Goal: Transaction & Acquisition: Purchase product/service

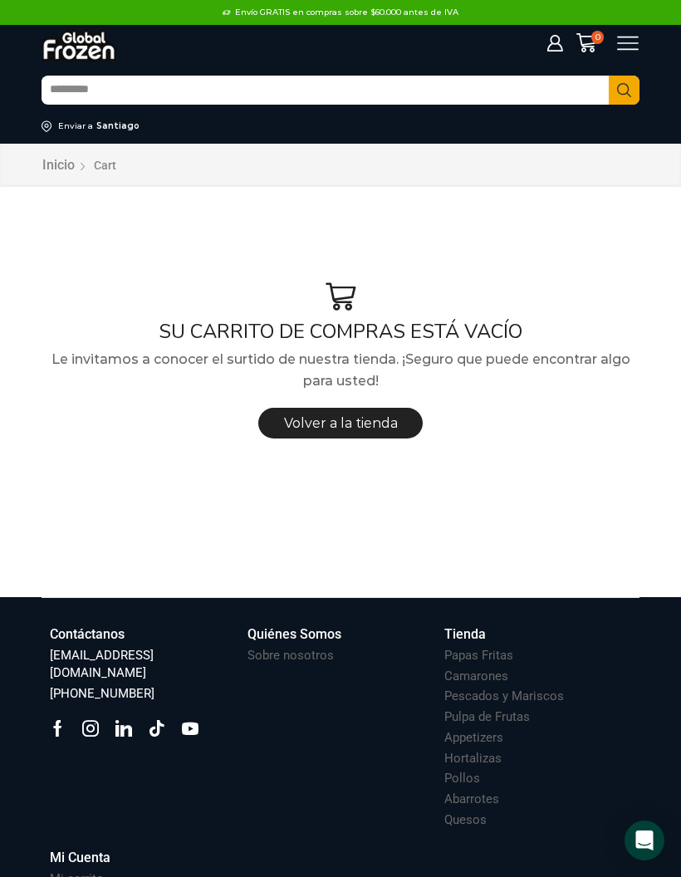
click at [615, 56] on div "Iniciar sesión Mi cuenta Login Register Iniciar sesión Por favor ingrese sus da…" at bounding box center [340, 43] width 623 height 37
click at [621, 50] on icon at bounding box center [628, 44] width 22 height 14
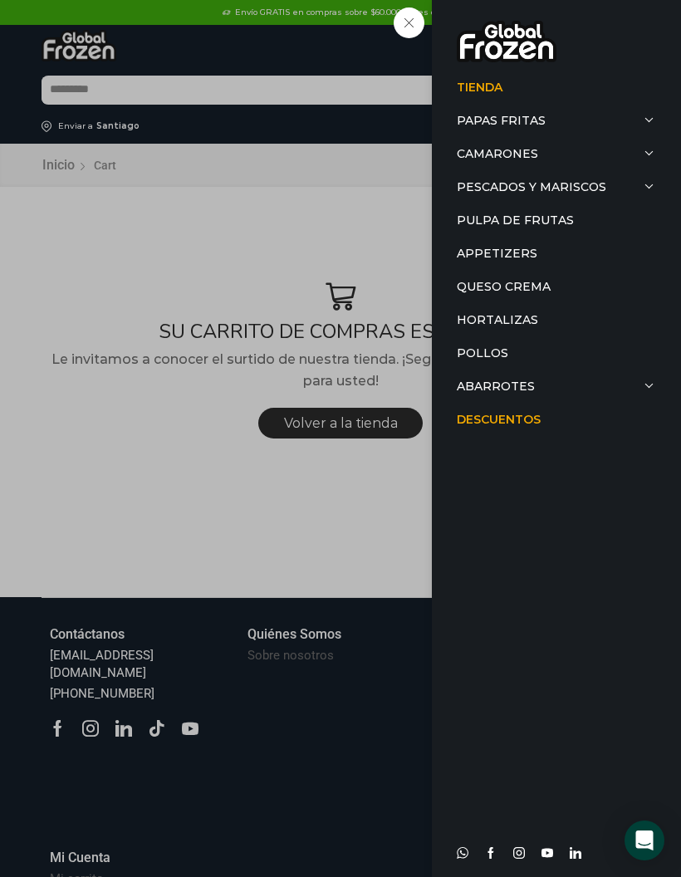
click at [558, 187] on link "Pescados y Mariscos" at bounding box center [556, 186] width 199 height 33
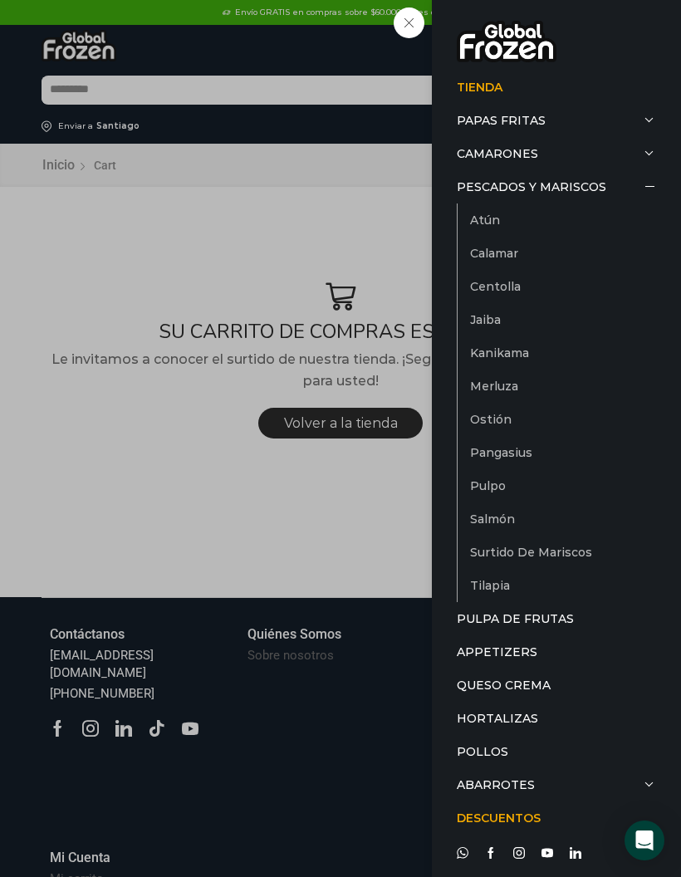
click at [509, 511] on link "Salmón" at bounding box center [563, 518] width 186 height 33
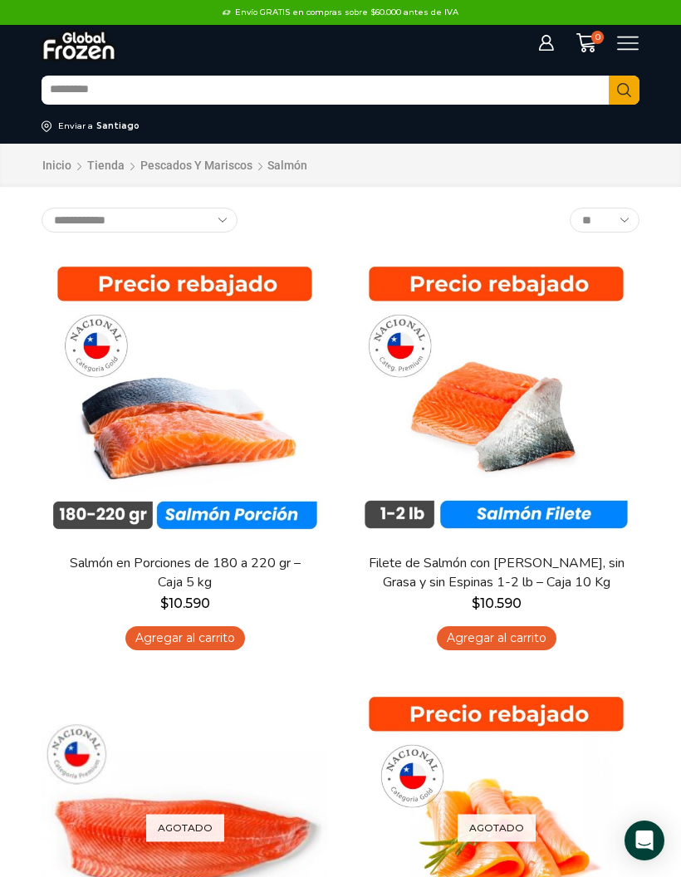
click at [628, 46] on icon at bounding box center [628, 43] width 22 height 22
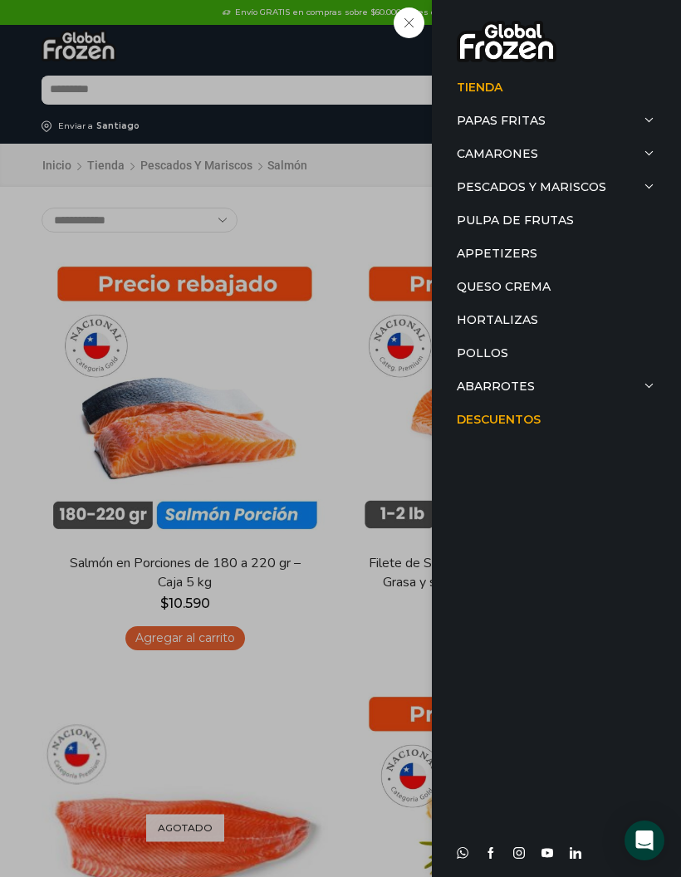
click at [526, 419] on link "Descuentos" at bounding box center [556, 419] width 199 height 33
